Goal: Find specific page/section: Find specific page/section

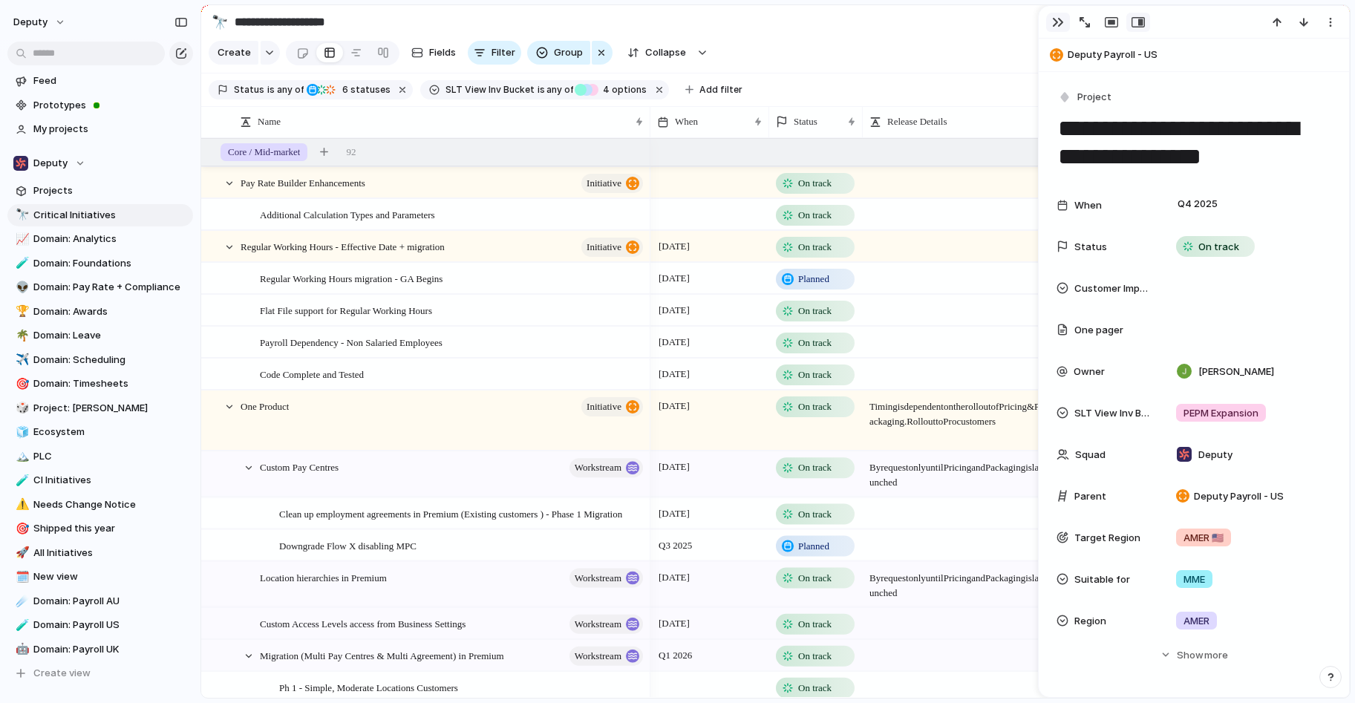
click at [1055, 17] on div "button" at bounding box center [1058, 22] width 12 height 12
